Goal: Task Accomplishment & Management: Use online tool/utility

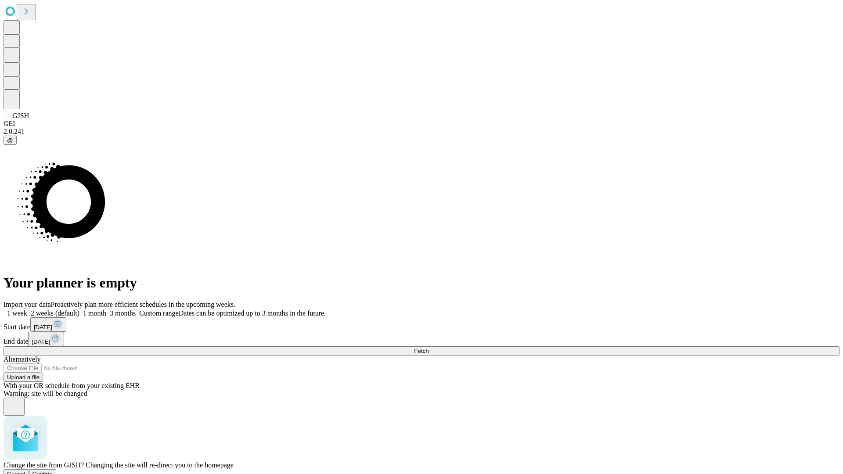
click at [53, 471] on span "Confirm" at bounding box center [42, 474] width 21 height 7
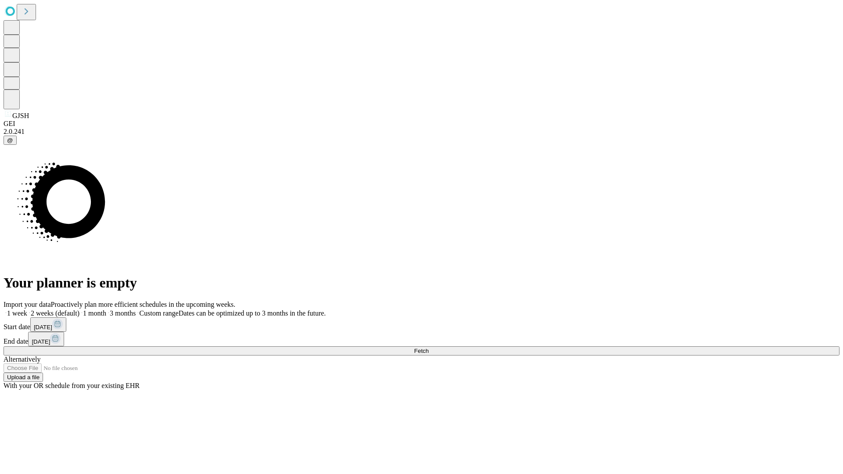
click at [27, 309] on label "1 week" at bounding box center [16, 312] width 24 height 7
click at [428, 348] on span "Fetch" at bounding box center [421, 351] width 14 height 7
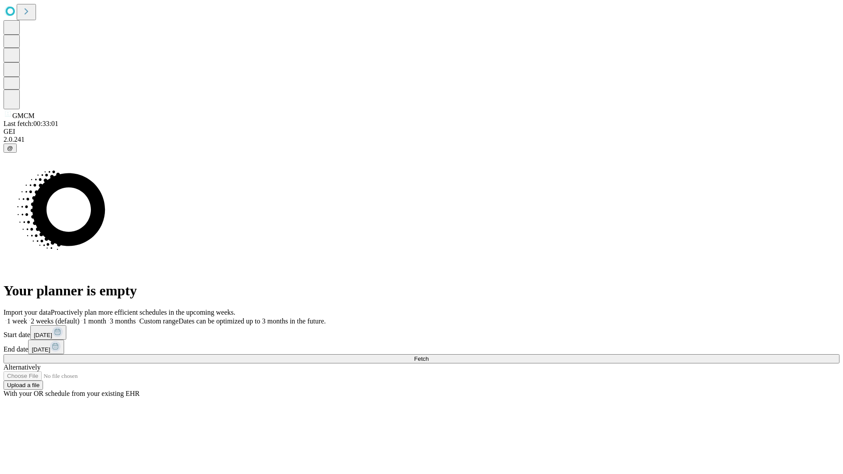
click at [27, 317] on label "1 week" at bounding box center [16, 320] width 24 height 7
click at [428, 356] on span "Fetch" at bounding box center [421, 359] width 14 height 7
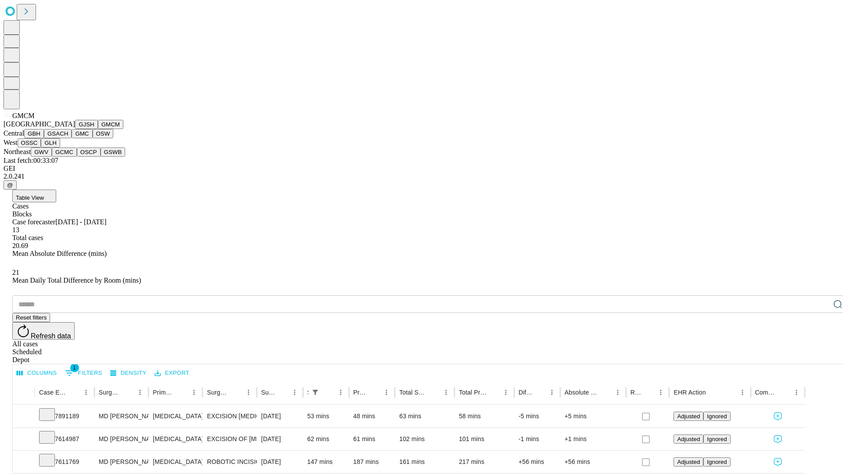
click at [44, 138] on button "GBH" at bounding box center [34, 133] width 20 height 9
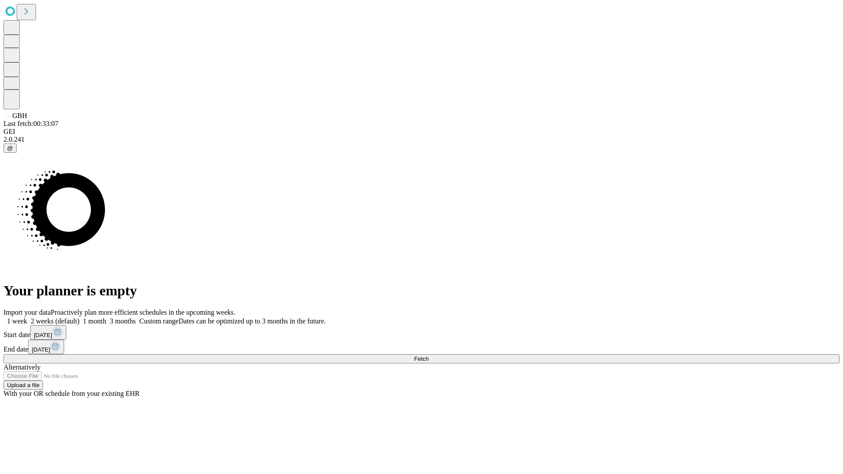
click at [27, 317] on label "1 week" at bounding box center [16, 320] width 24 height 7
click at [428, 356] on span "Fetch" at bounding box center [421, 359] width 14 height 7
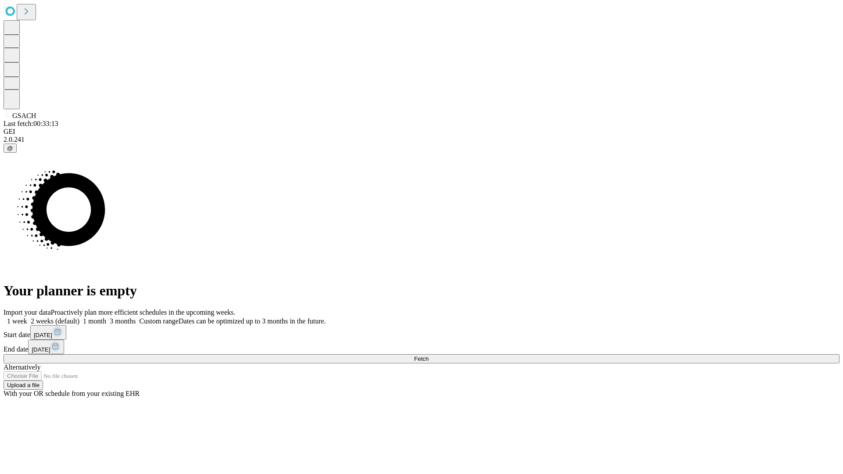
click at [27, 317] on label "1 week" at bounding box center [16, 320] width 24 height 7
click at [428, 356] on span "Fetch" at bounding box center [421, 359] width 14 height 7
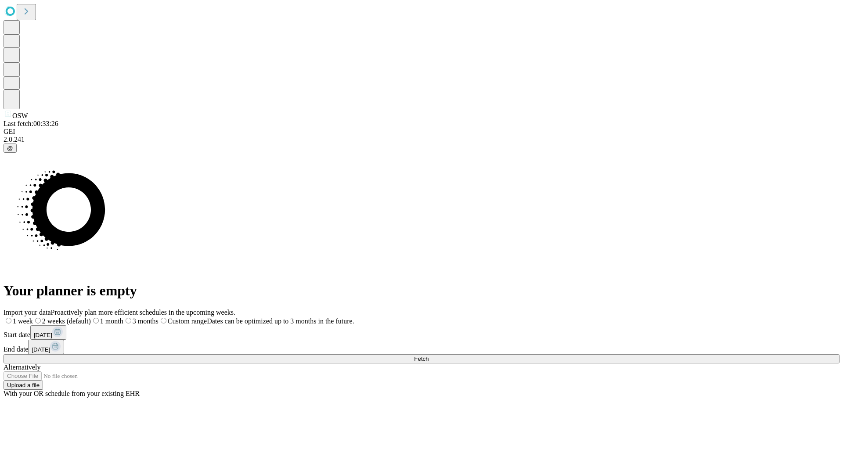
click at [33, 317] on label "1 week" at bounding box center [18, 320] width 29 height 7
click at [428, 356] on span "Fetch" at bounding box center [421, 359] width 14 height 7
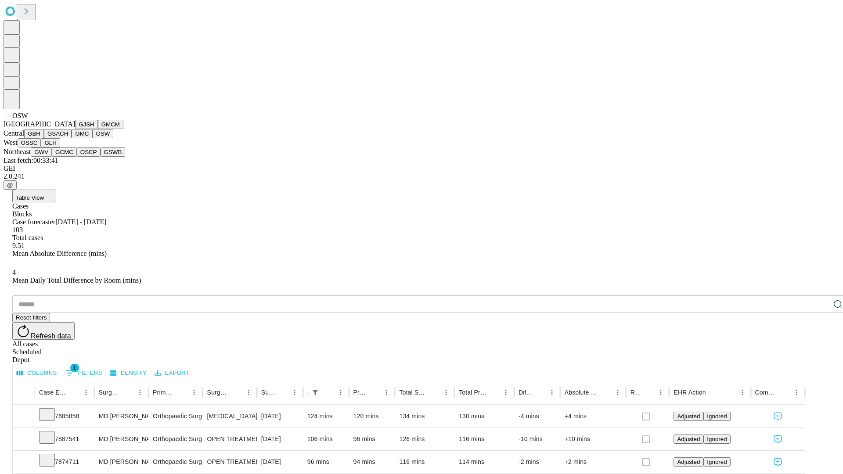
click at [41, 147] on button "OSSC" at bounding box center [30, 142] width 24 height 9
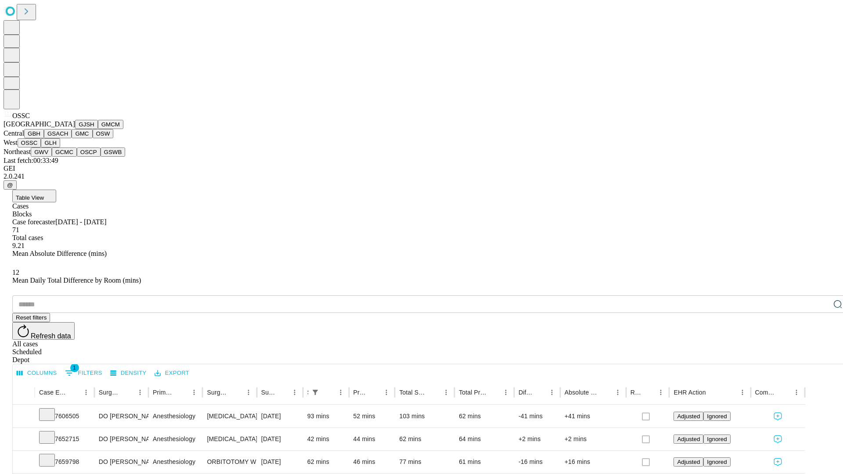
click at [60, 147] on button "GLH" at bounding box center [50, 142] width 19 height 9
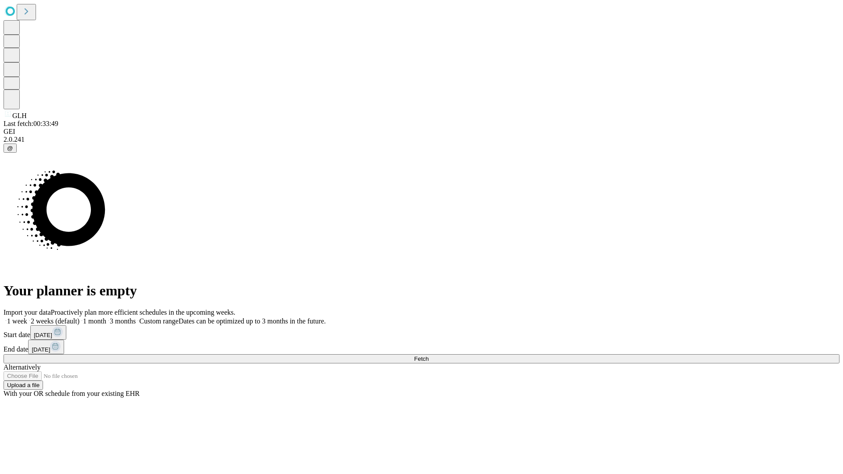
click at [27, 317] on label "1 week" at bounding box center [16, 320] width 24 height 7
click at [428, 356] on span "Fetch" at bounding box center [421, 359] width 14 height 7
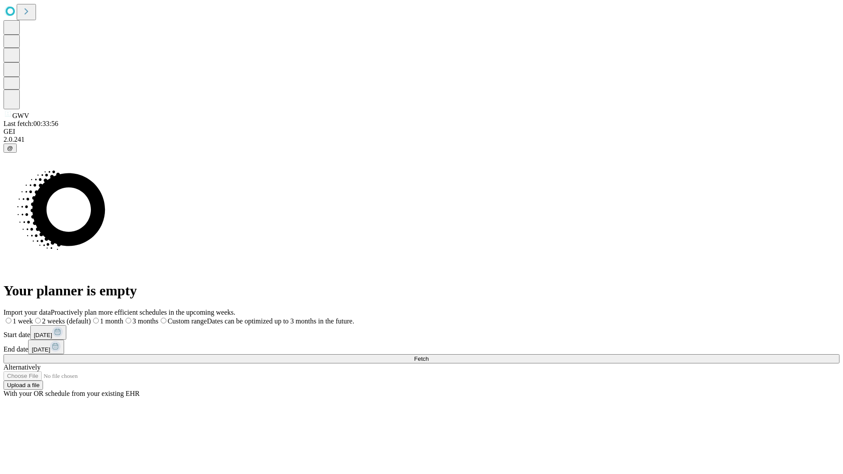
click at [428, 356] on span "Fetch" at bounding box center [421, 359] width 14 height 7
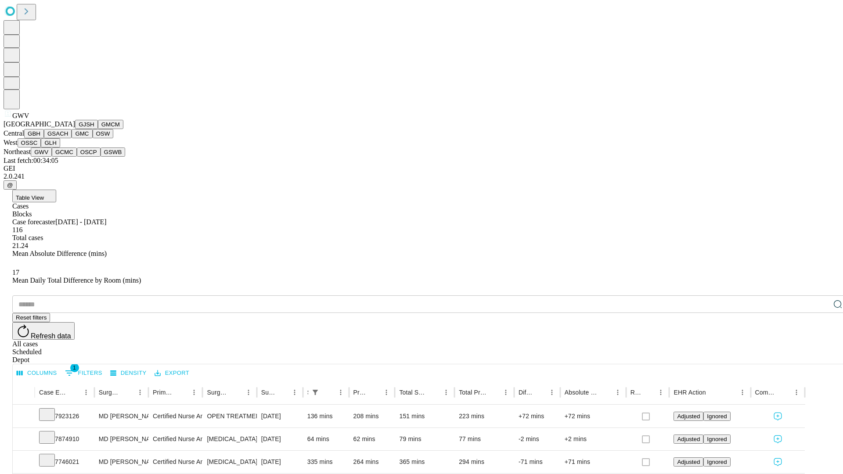
click at [68, 157] on button "GCMC" at bounding box center [64, 151] width 25 height 9
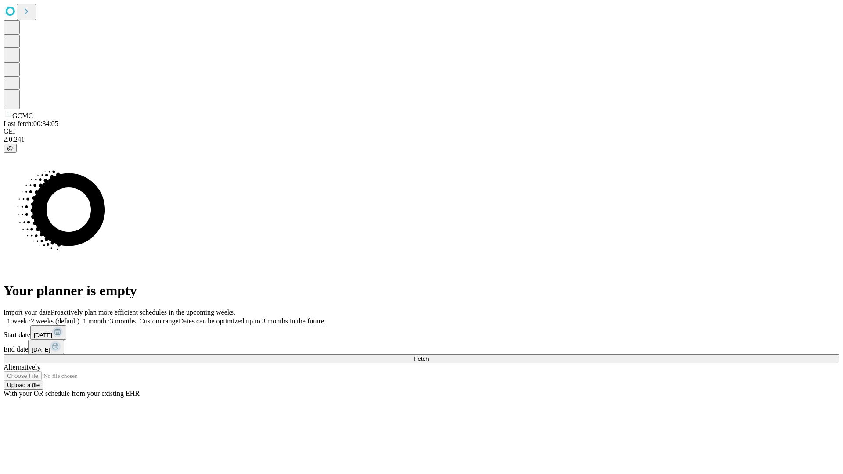
click at [27, 317] on label "1 week" at bounding box center [16, 320] width 24 height 7
click at [428, 356] on span "Fetch" at bounding box center [421, 359] width 14 height 7
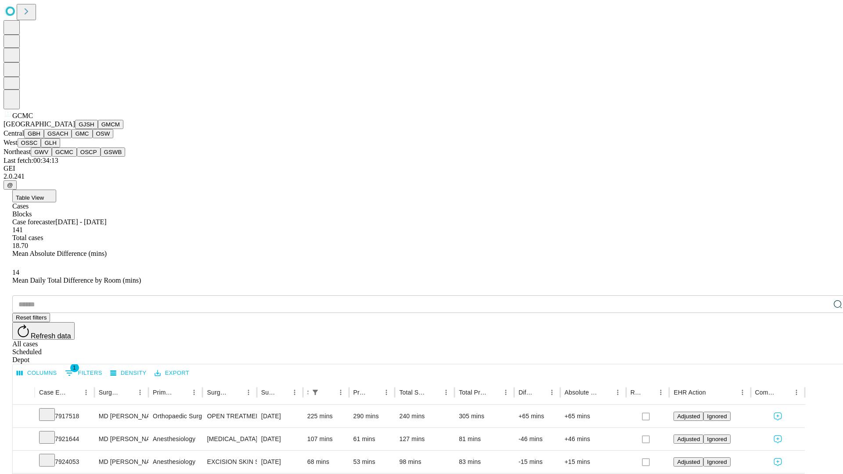
click at [77, 157] on button "OSCP" at bounding box center [89, 151] width 24 height 9
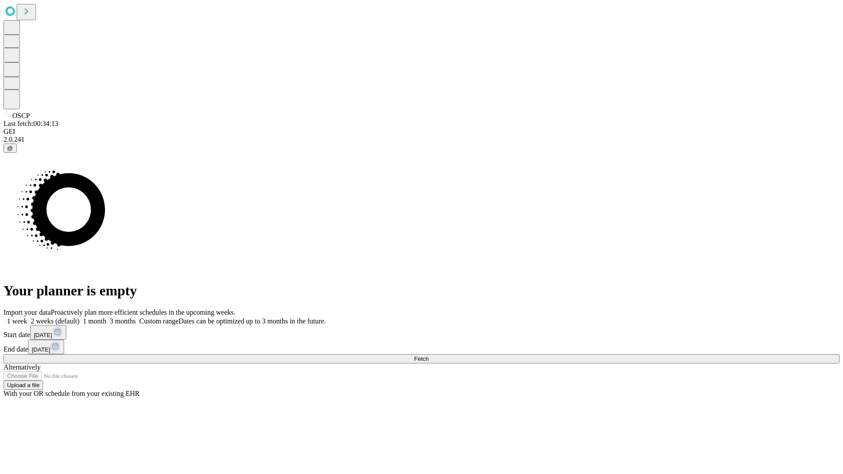
click at [27, 317] on label "1 week" at bounding box center [16, 320] width 24 height 7
click at [428, 356] on span "Fetch" at bounding box center [421, 359] width 14 height 7
